Goal: Information Seeking & Learning: Learn about a topic

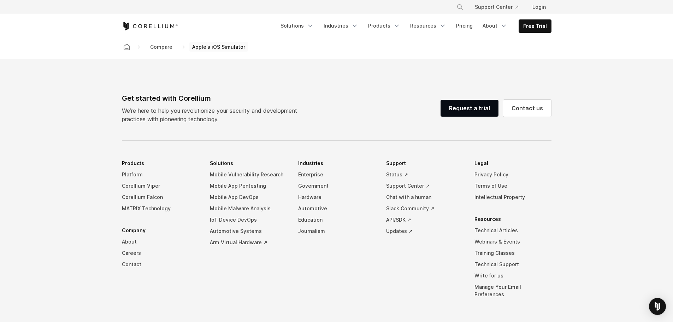
scroll to position [777, 0]
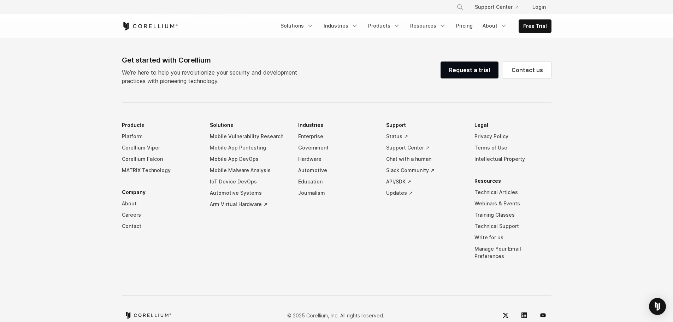
click at [250, 153] on link "Mobile App Pentesting" at bounding box center [248, 147] width 77 height 11
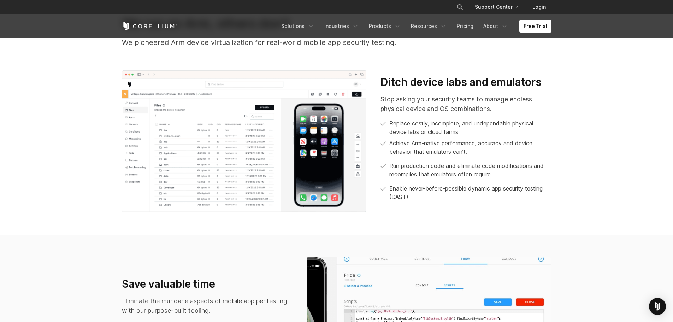
scroll to position [318, 0]
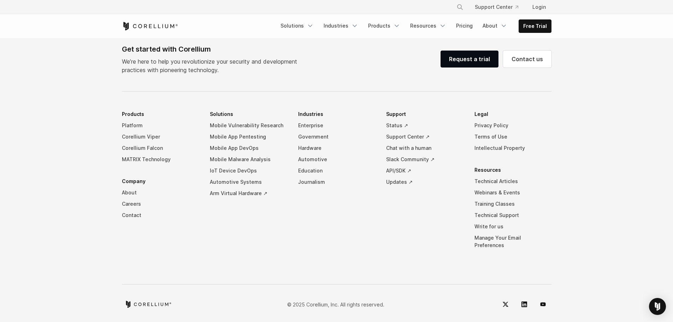
scroll to position [794, 0]
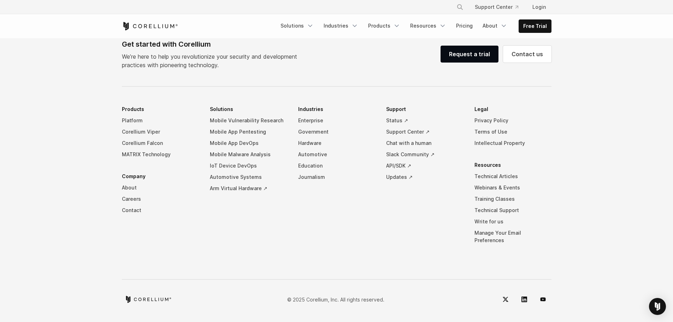
click at [322, 298] on p "© 2025 Corellium, Inc. All rights reserved." at bounding box center [335, 299] width 97 height 7
click at [333, 286] on div "Get started with Corellium We’re here to help you revolutionize your security a…" at bounding box center [337, 173] width 444 height 269
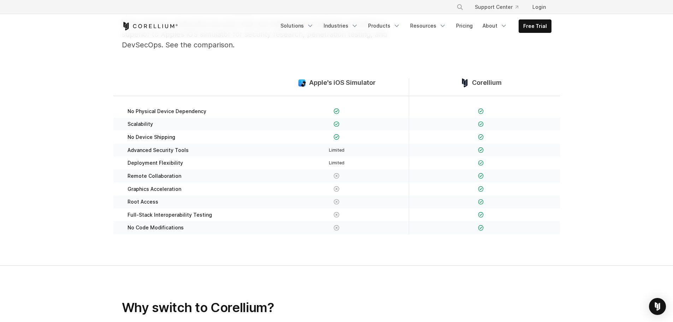
scroll to position [0, 0]
